Goal: Task Accomplishment & Management: Manage account settings

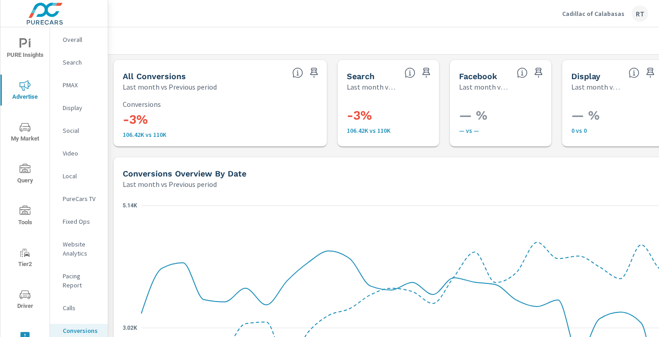
scroll to position [528, 0]
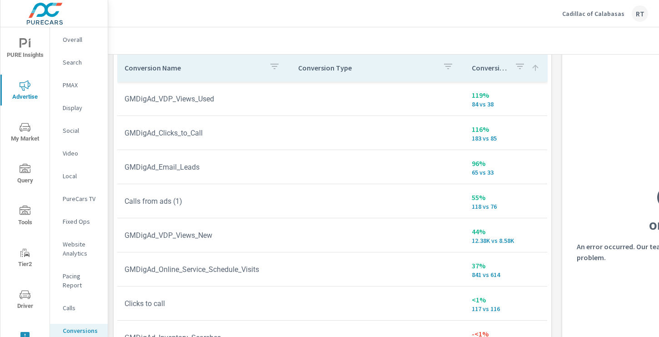
click at [579, 16] on p "Cadillac of Calabasas" at bounding box center [593, 14] width 62 height 8
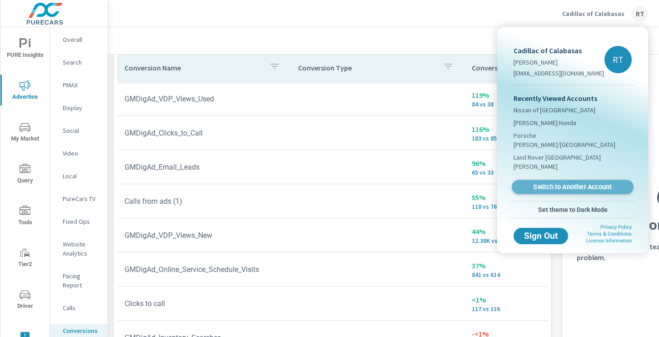
click at [551, 180] on link "Switch to Another Account" at bounding box center [573, 187] width 122 height 14
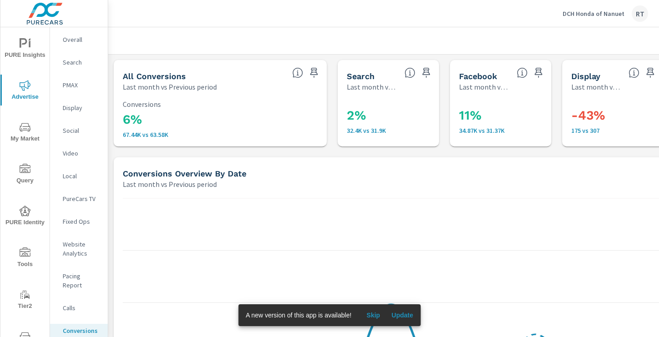
scroll to position [511, 0]
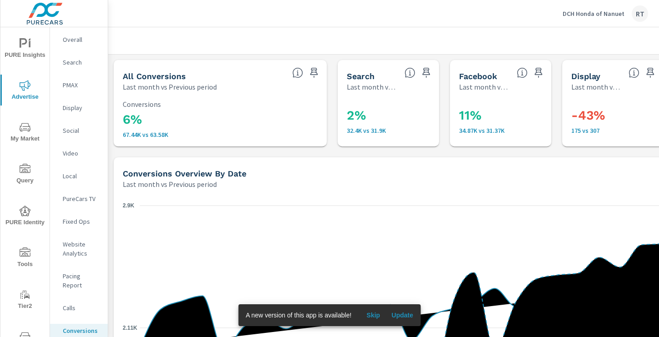
click at [375, 314] on span "Skip" at bounding box center [373, 315] width 22 height 8
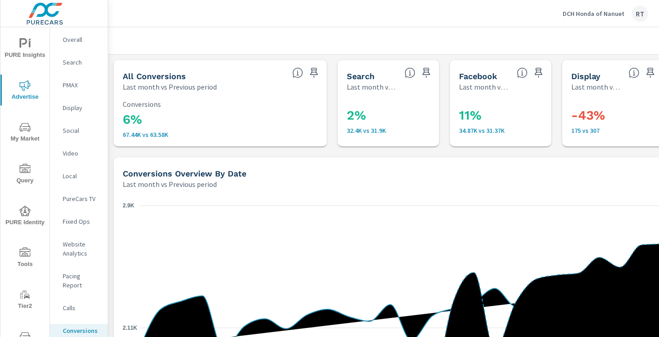
click at [25, 253] on icon "nav menu" at bounding box center [25, 251] width 11 height 9
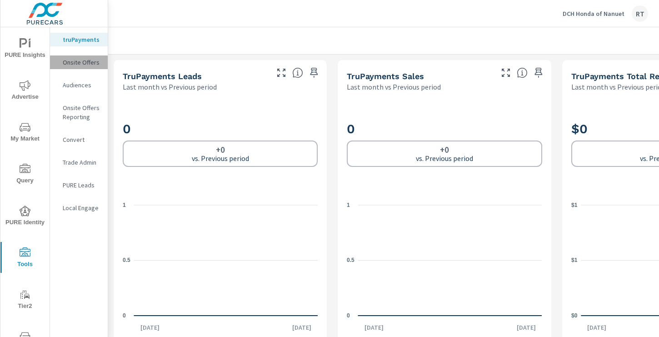
click at [77, 62] on p "Onsite Offers" at bounding box center [82, 62] width 38 height 9
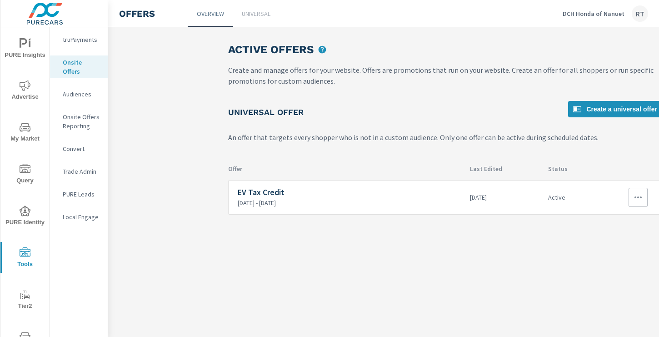
click at [641, 201] on icon "button" at bounding box center [638, 197] width 11 height 11
click at [612, 240] on div "View Report" at bounding box center [622, 240] width 40 height 11
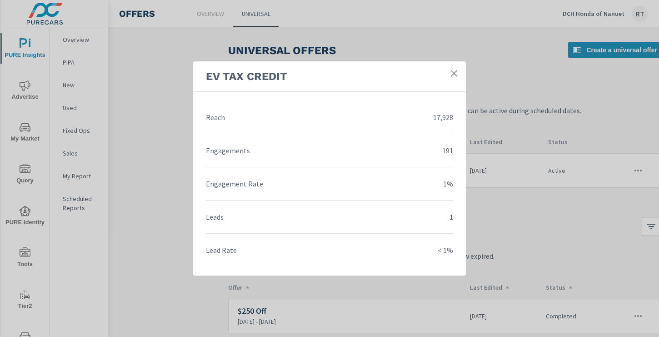
click at [455, 69] on icon at bounding box center [454, 73] width 9 height 9
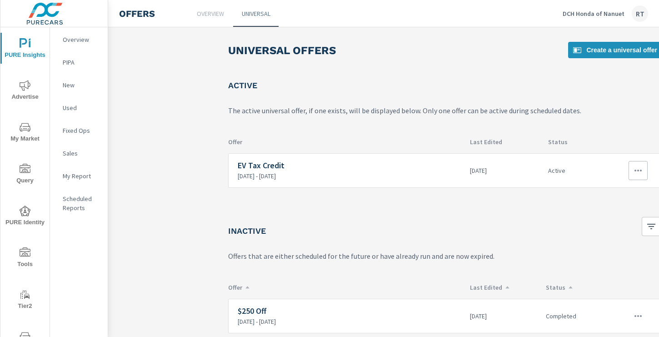
click at [635, 172] on icon "button" at bounding box center [638, 170] width 11 height 11
click at [620, 236] on div "Disable" at bounding box center [614, 235] width 24 height 11
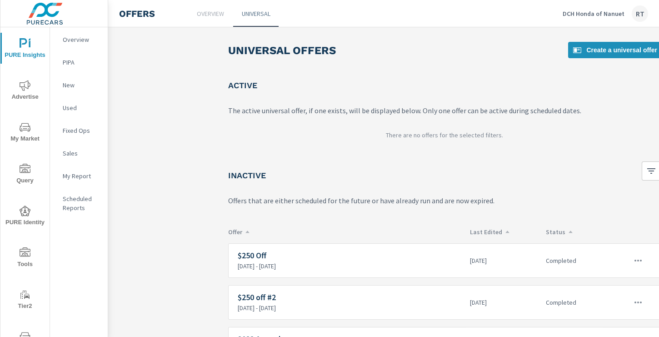
click at [27, 88] on icon "nav menu" at bounding box center [25, 85] width 11 height 10
